Goal: Task Accomplishment & Management: Manage account settings

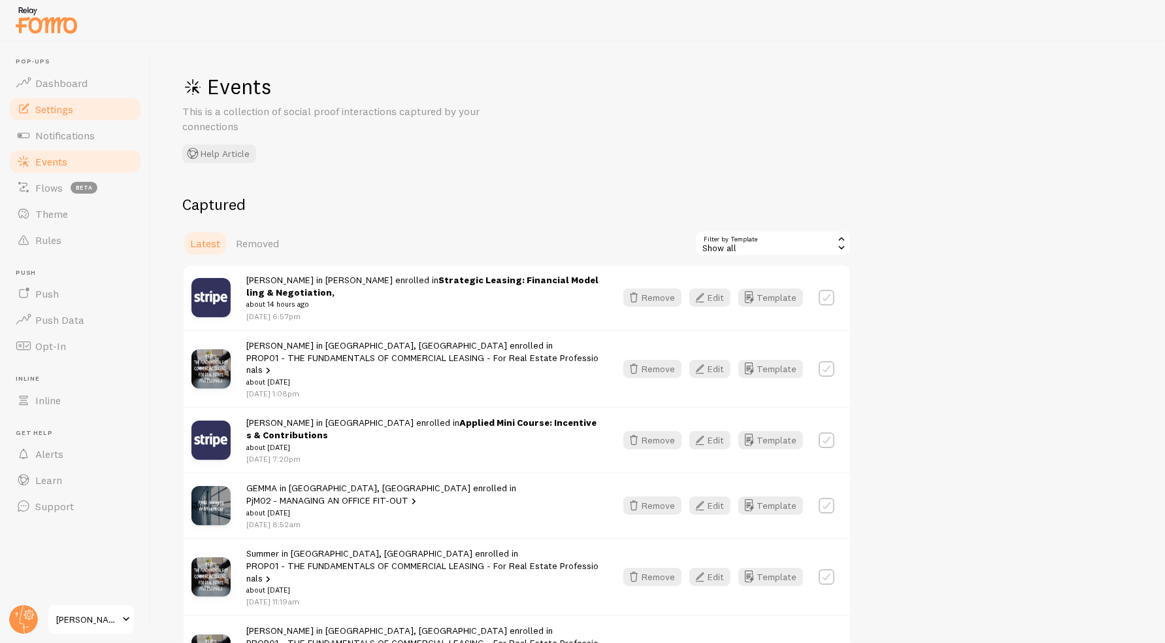
drag, startPoint x: 0, startPoint y: 0, endPoint x: 84, endPoint y: 112, distance: 140.0
click at [84, 112] on link "Settings" at bounding box center [75, 109] width 135 height 26
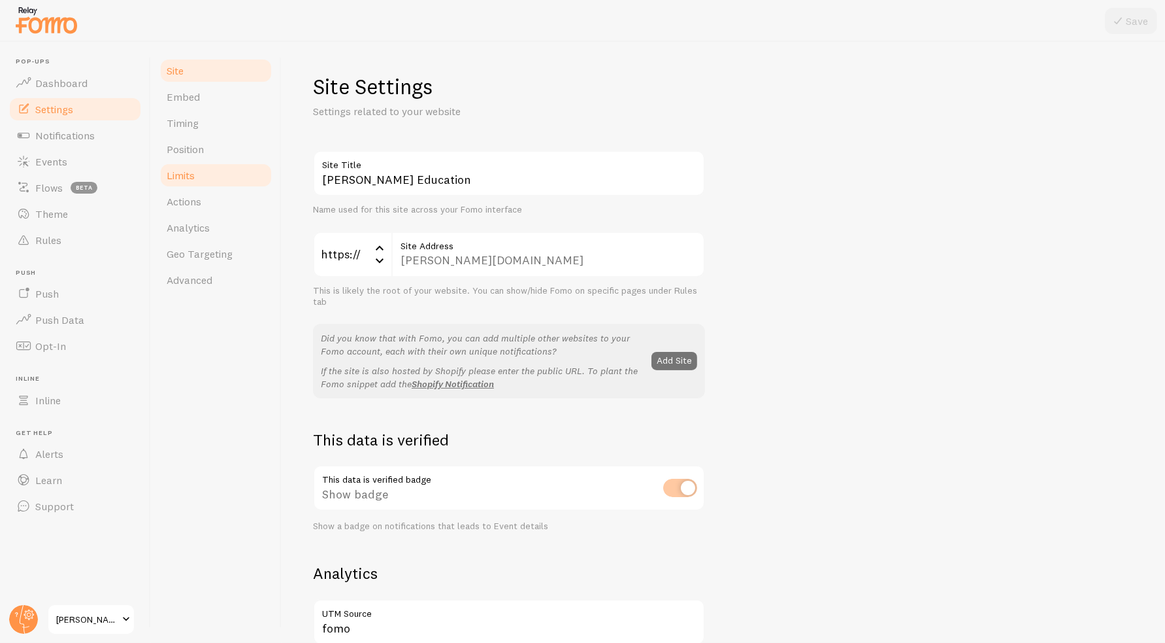
click at [216, 184] on link "Limits" at bounding box center [216, 175] width 114 height 26
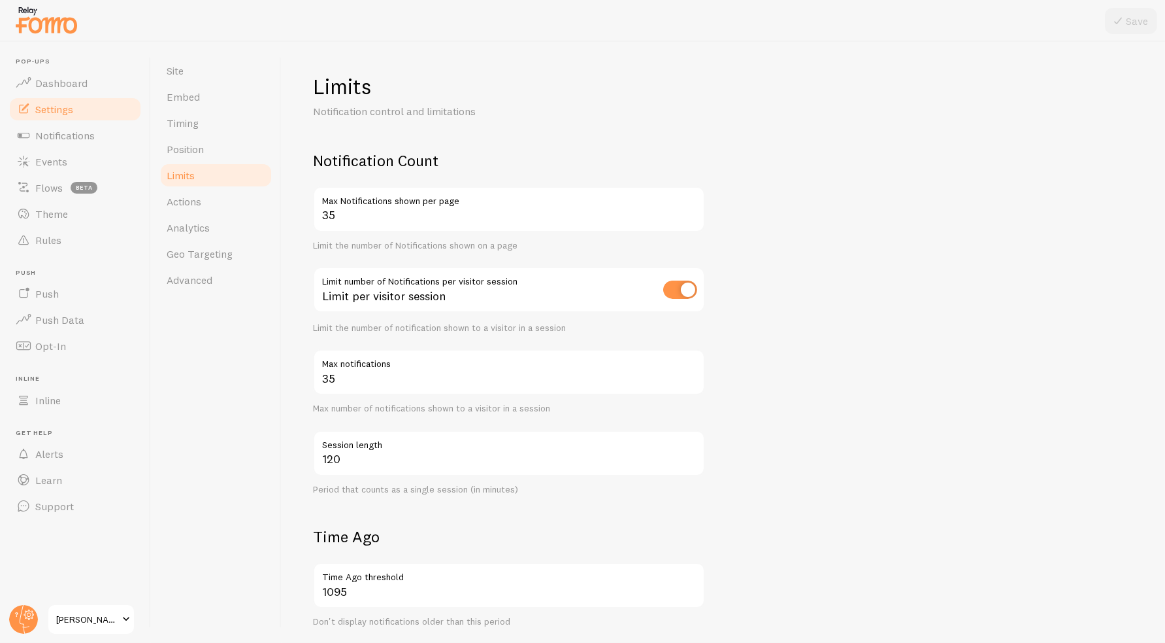
click at [680, 289] on input "checkbox" at bounding box center [680, 289] width 34 height 18
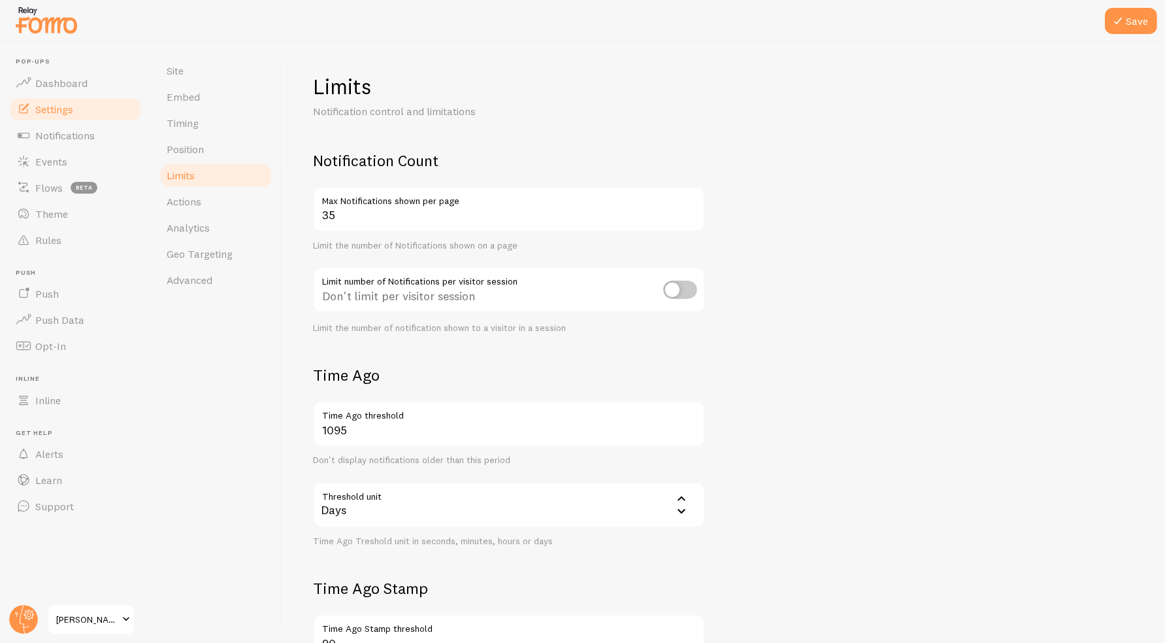
click at [676, 285] on input "checkbox" at bounding box center [680, 289] width 34 height 18
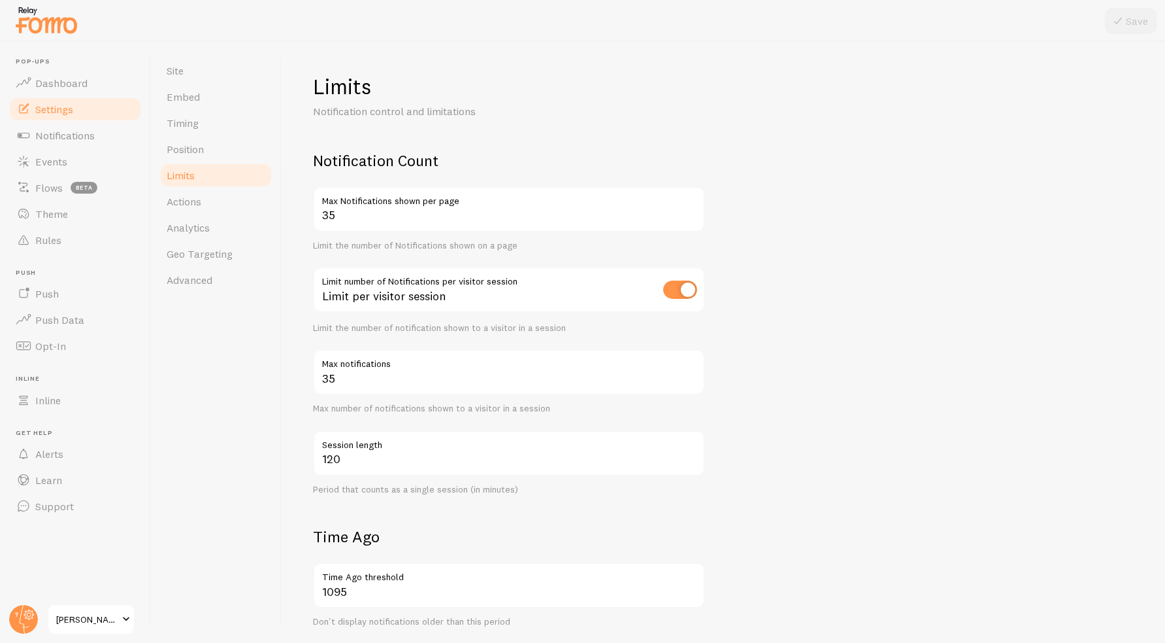
click at [692, 291] on input "checkbox" at bounding box center [680, 289] width 34 height 18
checkbox input "false"
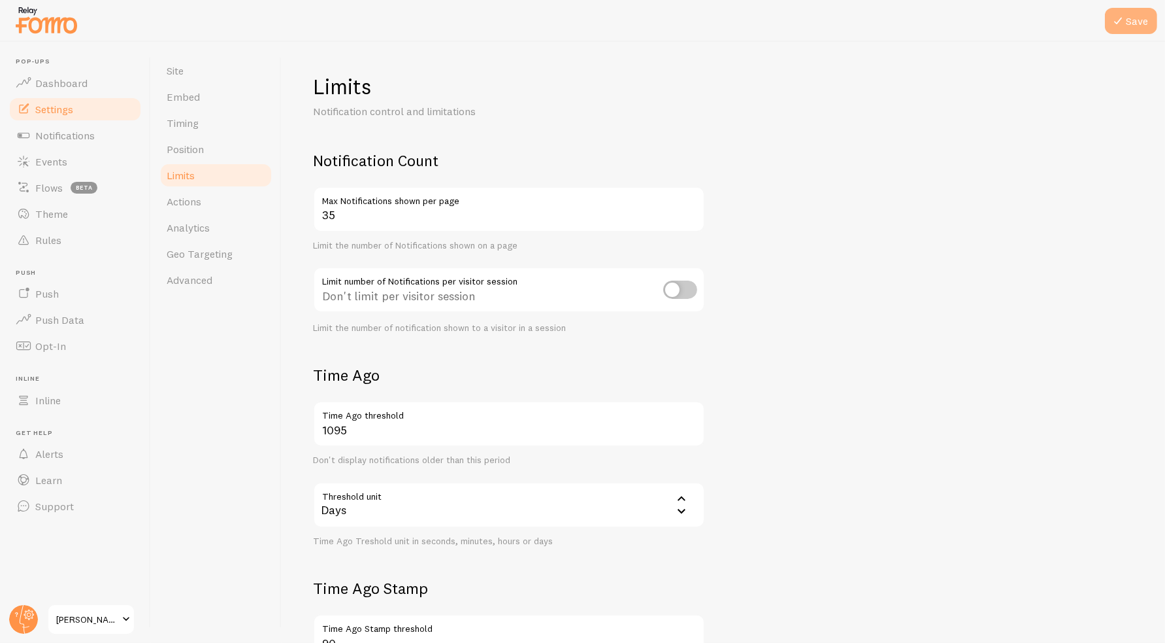
click at [1137, 18] on button "Save" at bounding box center [1131, 21] width 52 height 26
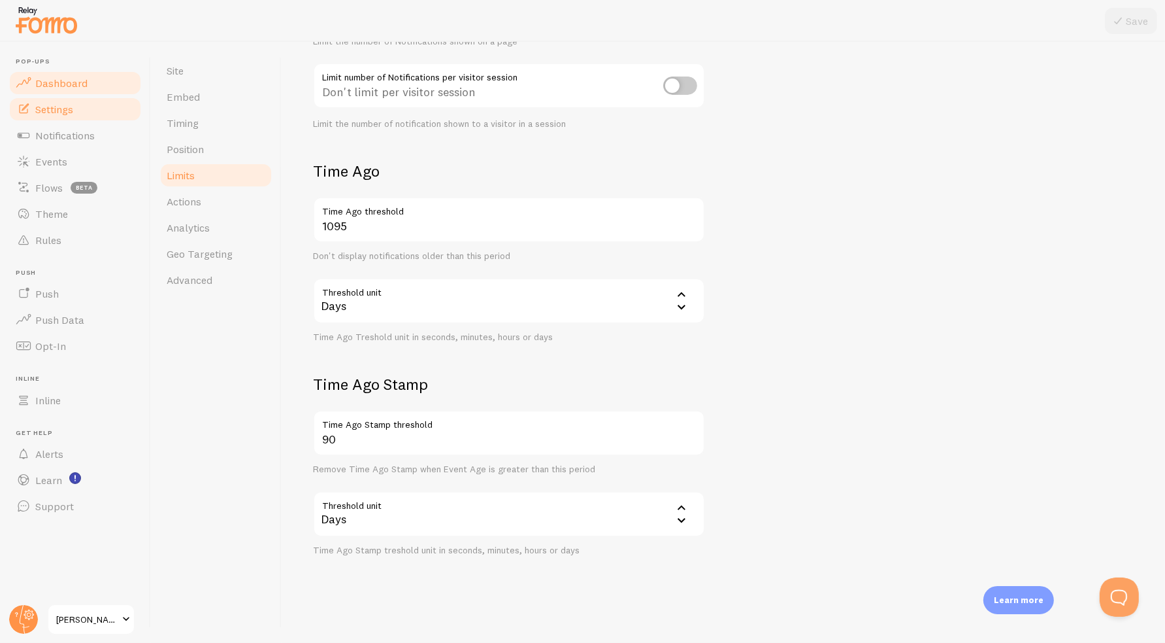
click at [67, 80] on span "Dashboard" at bounding box center [61, 82] width 52 height 13
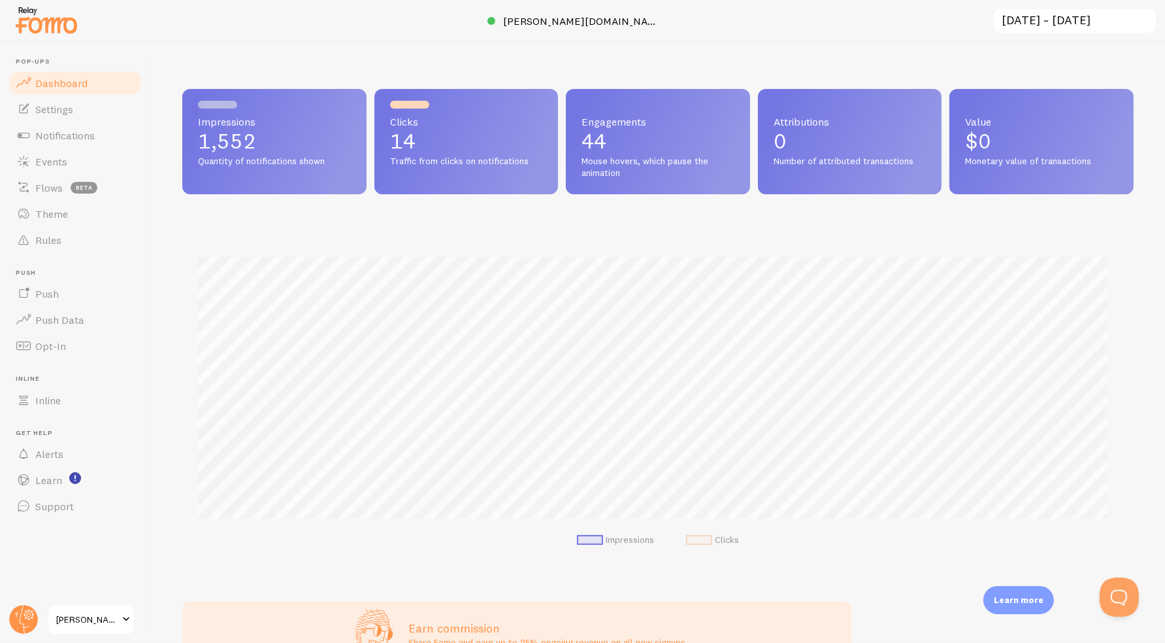
scroll to position [343, 941]
click at [86, 118] on link "Settings" at bounding box center [75, 109] width 135 height 26
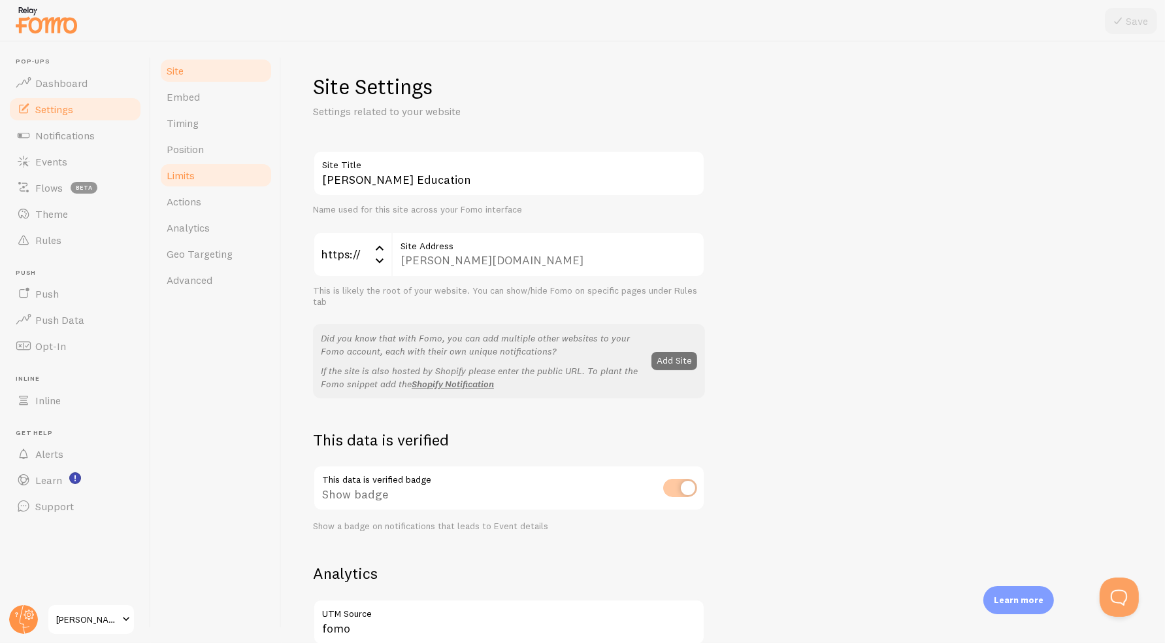
click at [210, 173] on link "Limits" at bounding box center [216, 175] width 114 height 26
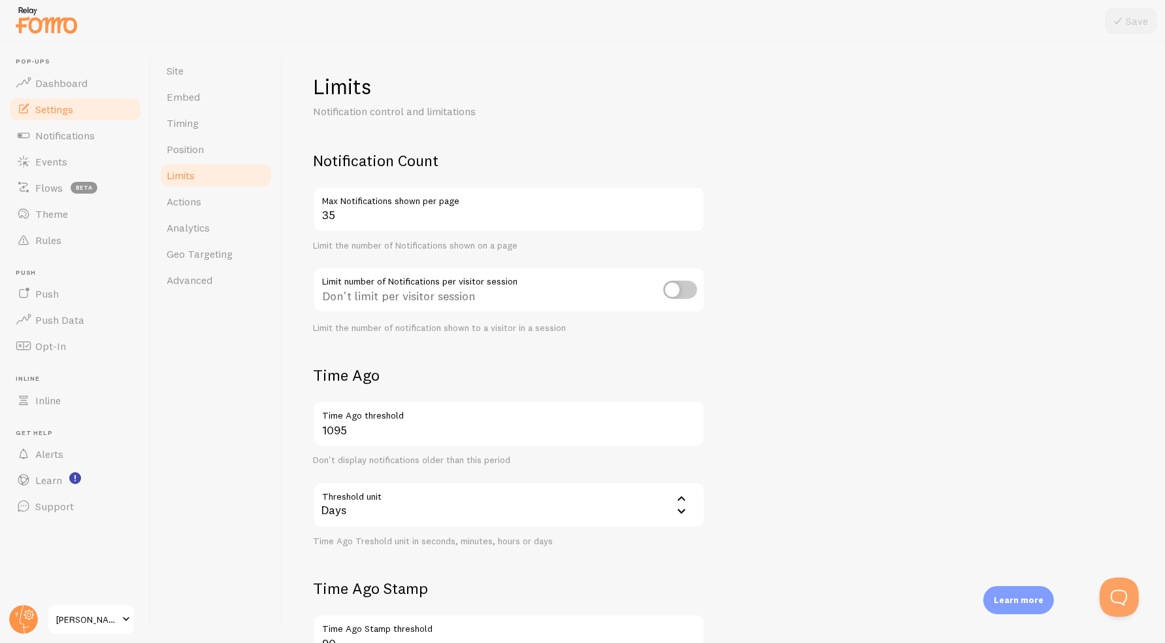
click at [689, 295] on input "checkbox" at bounding box center [680, 289] width 34 height 18
checkbox input "true"
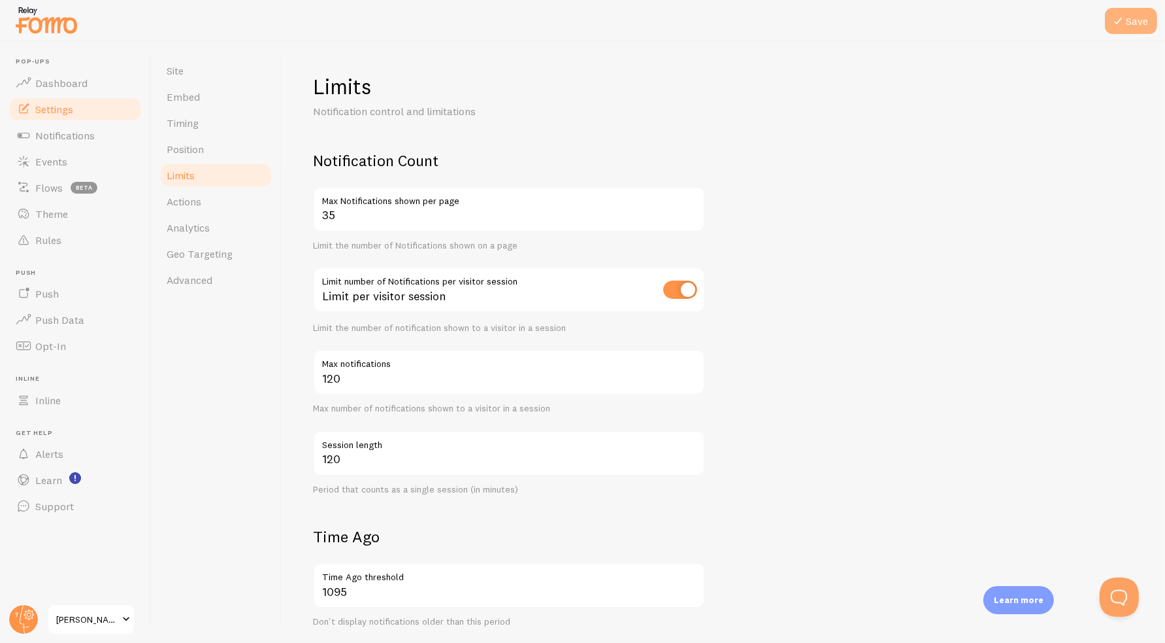
click at [1144, 18] on button "Save" at bounding box center [1131, 21] width 52 height 26
click at [78, 90] on link "Dashboard" at bounding box center [75, 83] width 135 height 26
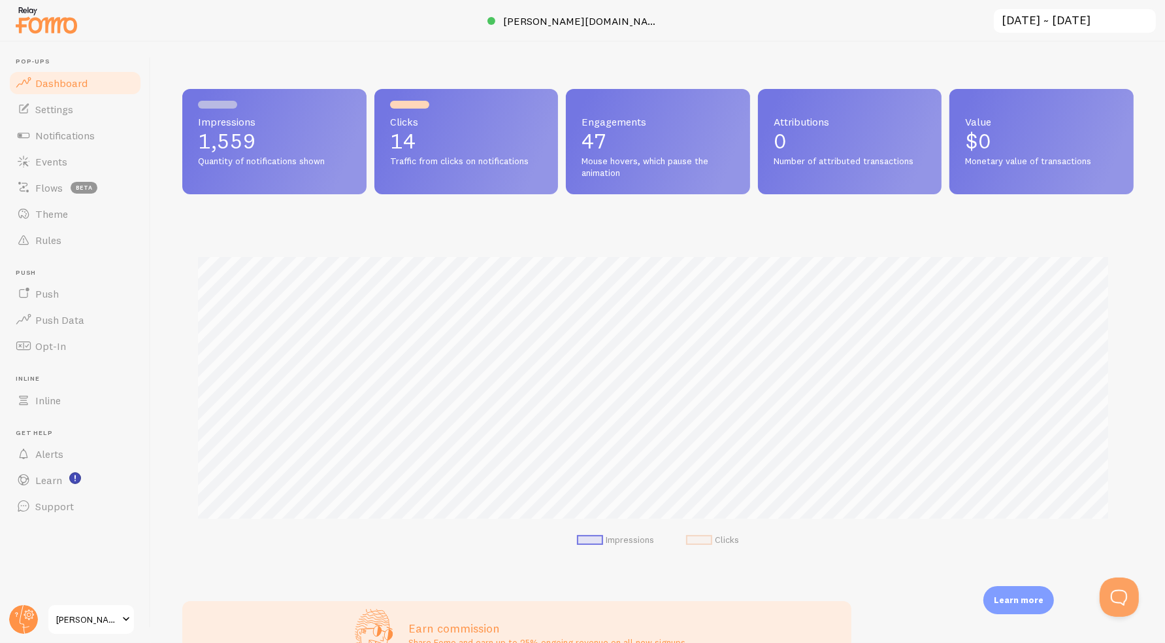
scroll to position [343, 941]
click at [18, 612] on g at bounding box center [23, 619] width 29 height 29
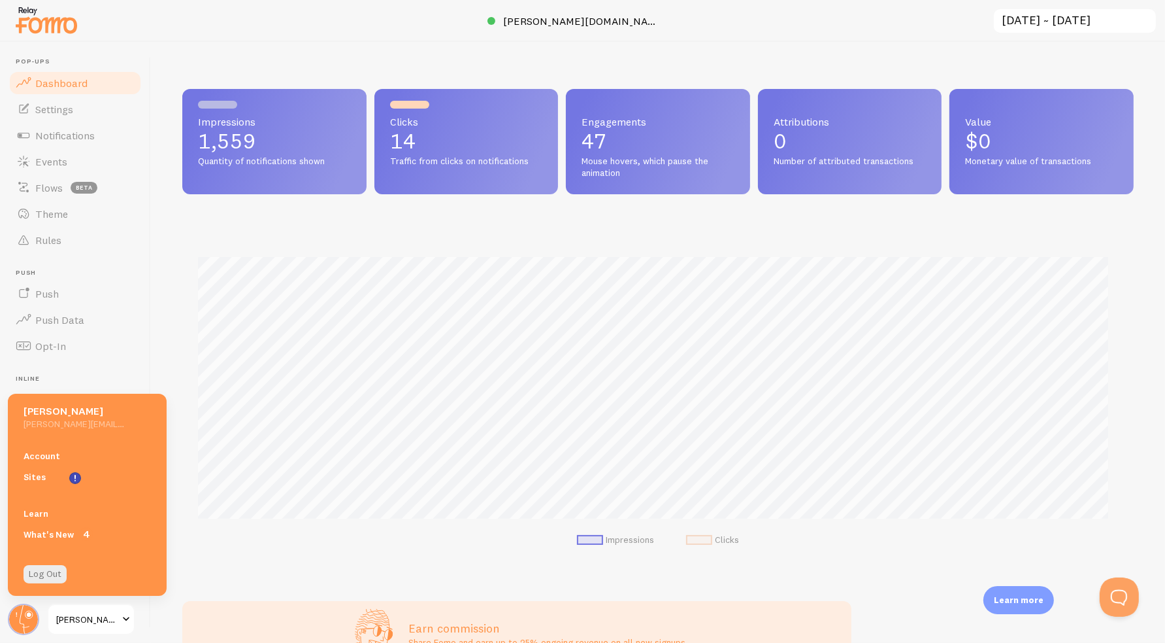
click at [47, 444] on div "Account Sites" at bounding box center [87, 466] width 159 height 58
click at [44, 461] on link "Account" at bounding box center [87, 455] width 159 height 21
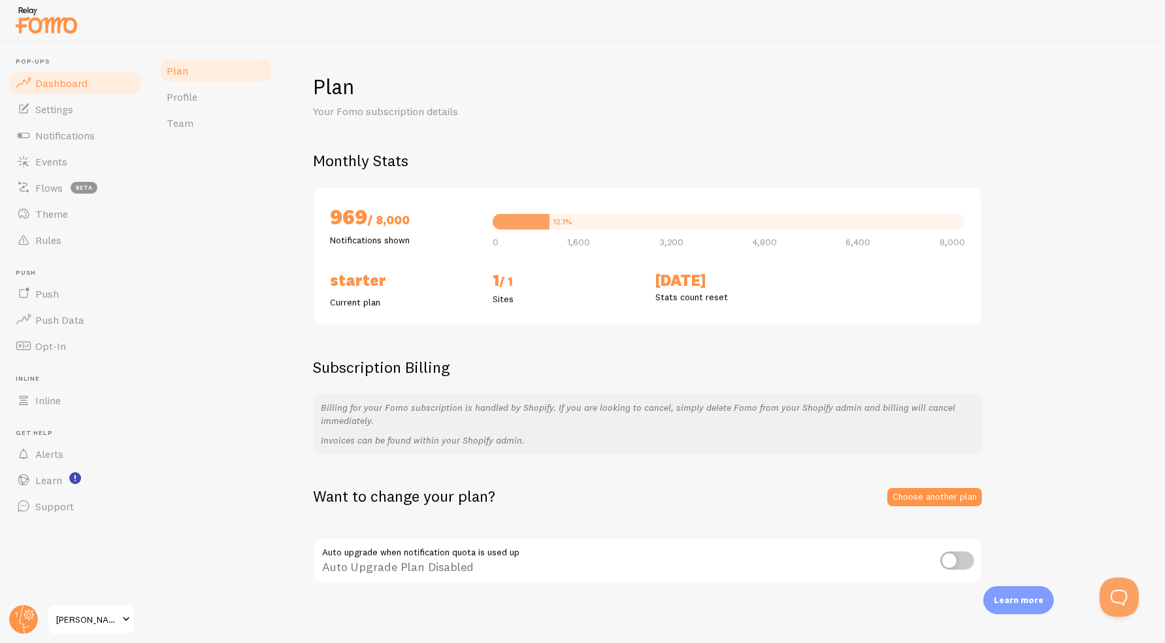
click at [65, 80] on span "Dashboard" at bounding box center [61, 82] width 52 height 13
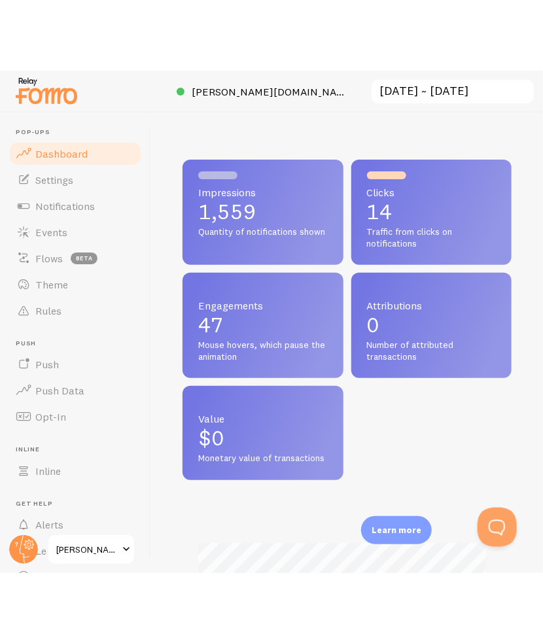
scroll to position [343, 319]
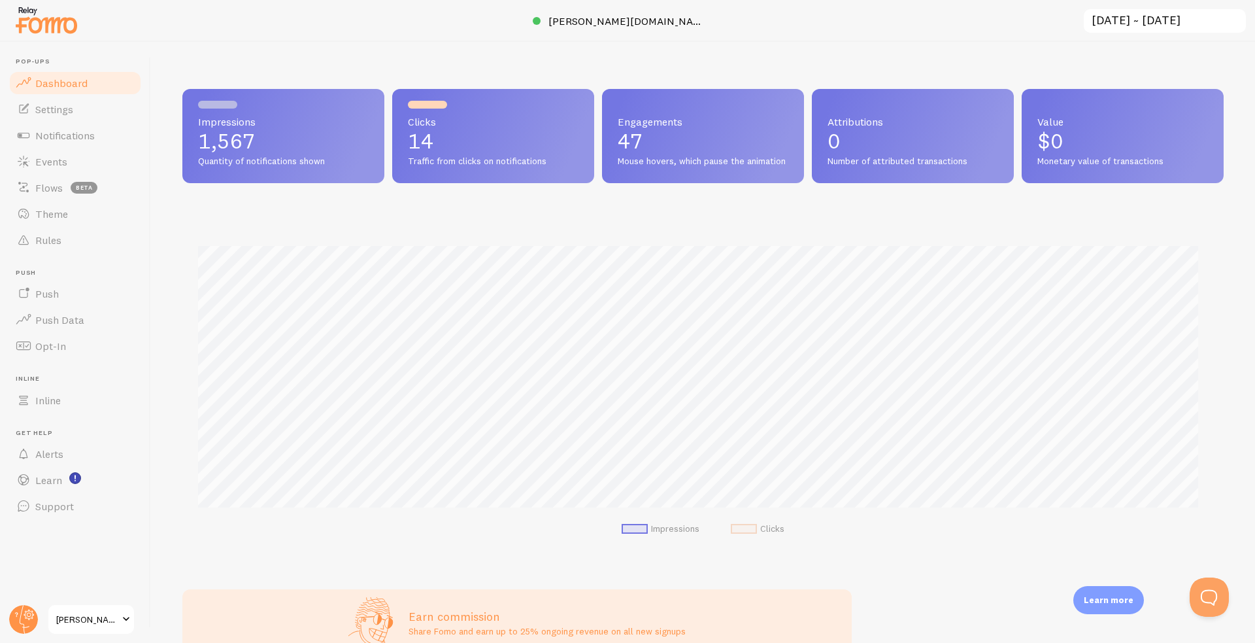
scroll to position [343, 1031]
